Goal: Transaction & Acquisition: Download file/media

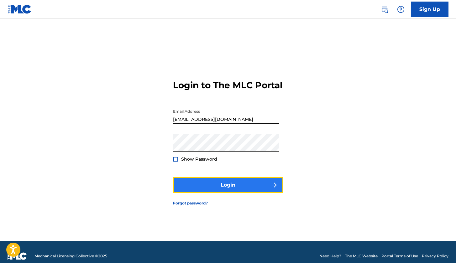
click at [218, 190] on button "Login" at bounding box center [228, 185] width 110 height 16
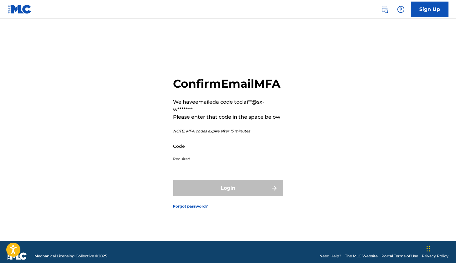
click at [213, 155] on input "Code" at bounding box center [226, 146] width 106 height 18
paste input "467767"
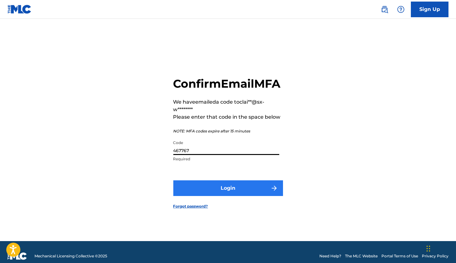
type input "467767"
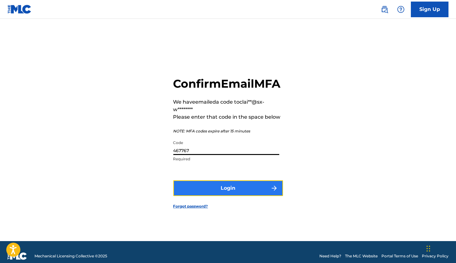
click at [220, 193] on button "Login" at bounding box center [228, 189] width 110 height 16
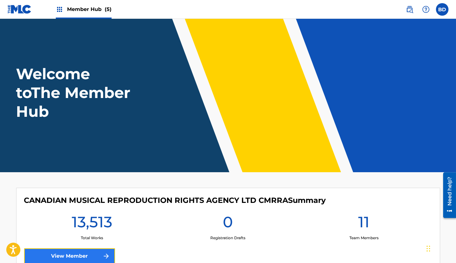
click at [95, 254] on link "View Member" at bounding box center [69, 257] width 91 height 16
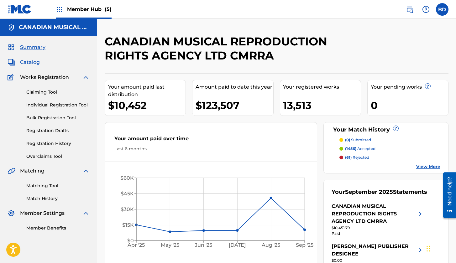
click at [36, 63] on span "Catalog" at bounding box center [30, 63] width 20 height 8
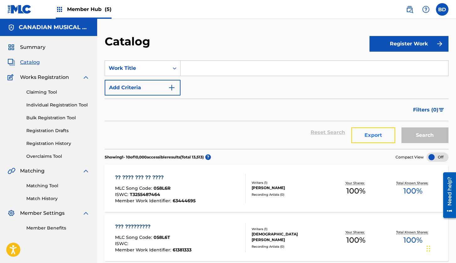
click at [381, 142] on button "Export" at bounding box center [373, 136] width 44 height 16
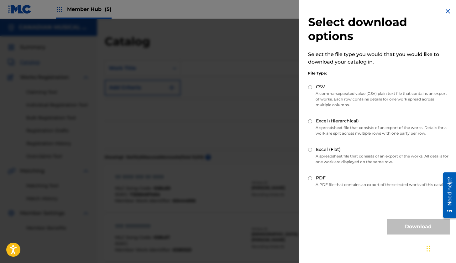
click at [308, 119] on div "Select download options Select the file type you would that you would like to d…" at bounding box center [379, 121] width 160 height 242
click at [311, 122] on input "Excel (Hierarchical)" at bounding box center [310, 121] width 4 height 4
radio input "true"
click at [418, 235] on button "Download" at bounding box center [418, 227] width 63 height 16
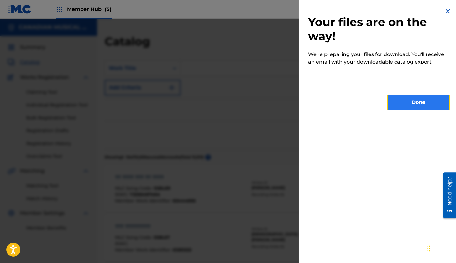
click at [427, 103] on button "Done" at bounding box center [418, 103] width 63 height 16
